Goal: Task Accomplishment & Management: Complete application form

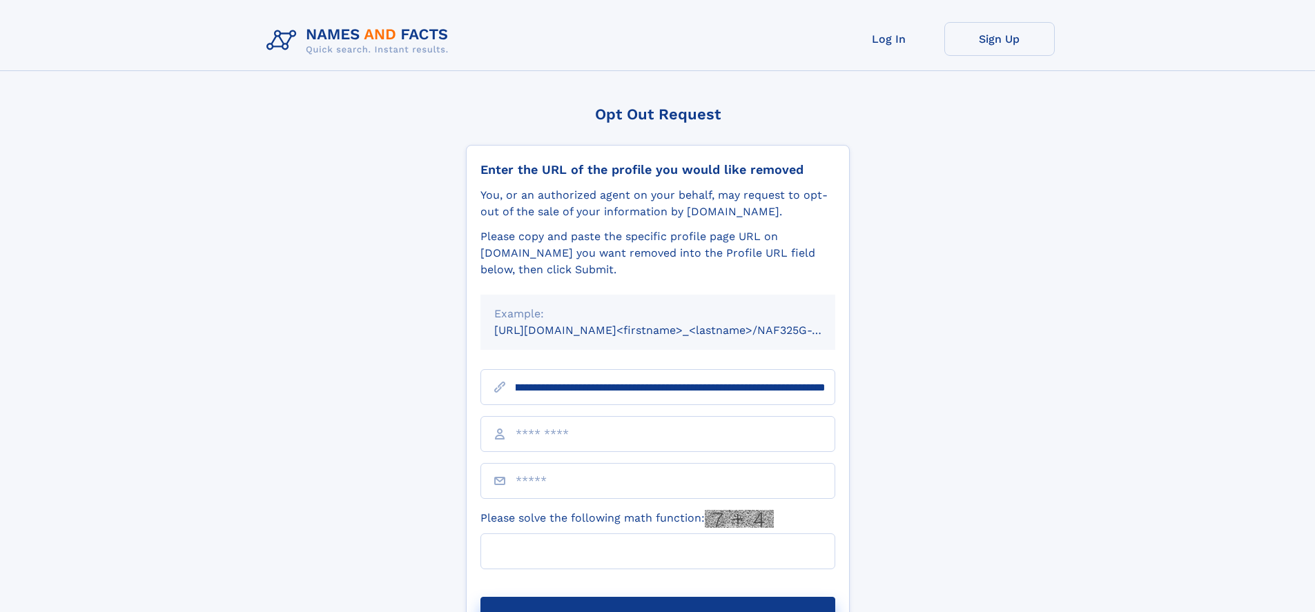
scroll to position [0, 155]
type input "**********"
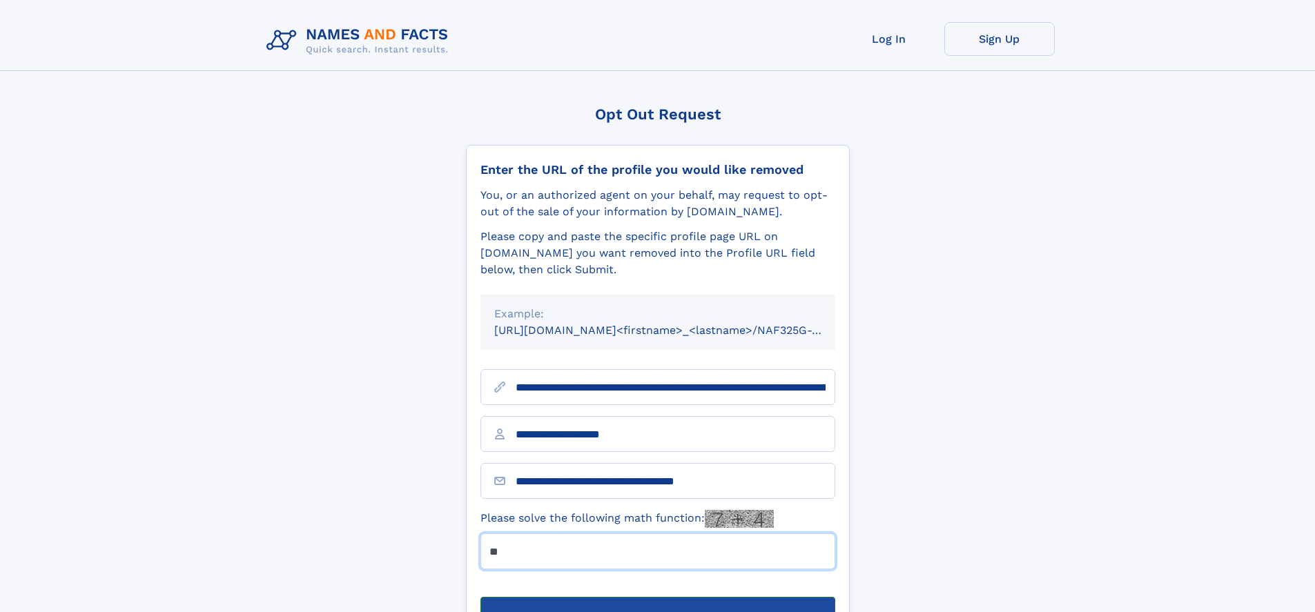
type input "**"
click at [657, 597] on button "Submit Opt Out Request" at bounding box center [657, 619] width 355 height 44
